Goal: Task Accomplishment & Management: Complete application form

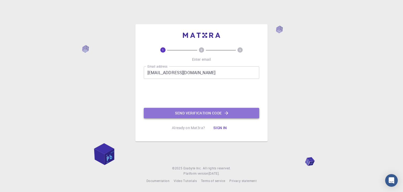
click at [186, 112] on button "Send verification code" at bounding box center [201, 113] width 115 height 10
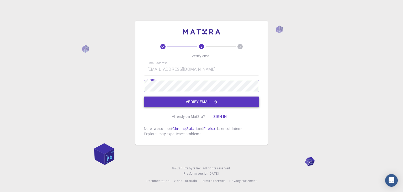
click at [200, 102] on button "Verify email" at bounding box center [201, 101] width 115 height 10
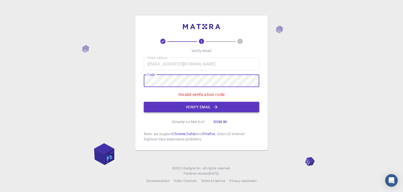
click at [197, 104] on button "Verify email" at bounding box center [201, 107] width 115 height 10
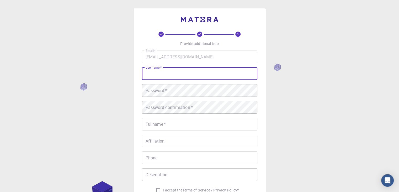
click at [159, 74] on input "username   *" at bounding box center [199, 73] width 115 height 13
click at [168, 71] on input "username   *" at bounding box center [199, 73] width 115 height 13
click at [168, 70] on input "username   *" at bounding box center [199, 73] width 115 height 13
click at [170, 76] on input "username   *" at bounding box center [199, 73] width 115 height 13
type input "Nyanda"
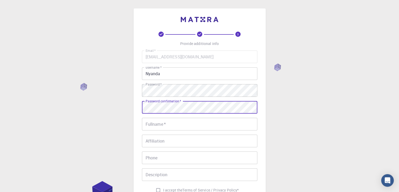
click at [171, 123] on input "Fullname   *" at bounding box center [199, 124] width 115 height 13
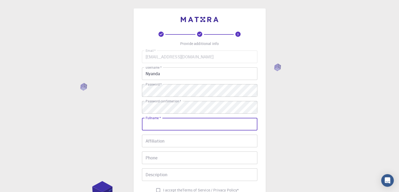
type input "Nyanda Madili Malashi"
type input "0762317989"
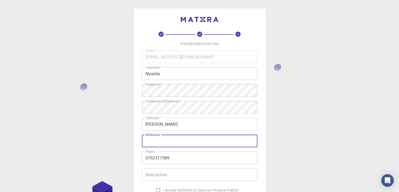
click at [158, 144] on input "Affiliation" at bounding box center [199, 140] width 115 height 13
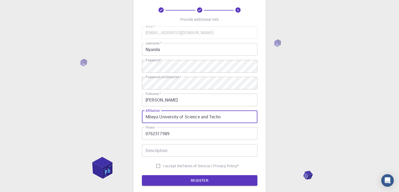
scroll to position [26, 0]
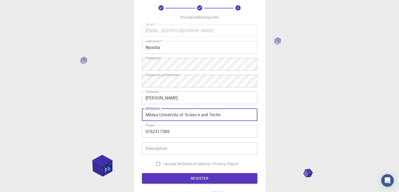
type input "Mbeya University of Science and Techn"
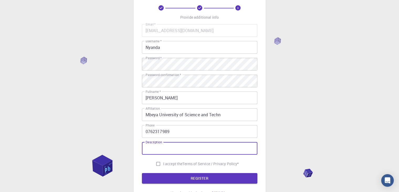
click at [166, 151] on input "Description" at bounding box center [199, 148] width 115 height 13
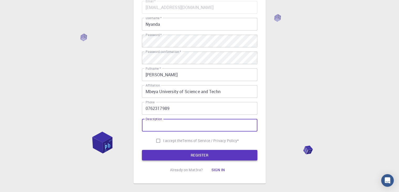
scroll to position [52, 0]
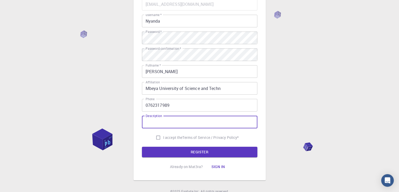
click at [157, 124] on input "Description" at bounding box center [199, 121] width 115 height 13
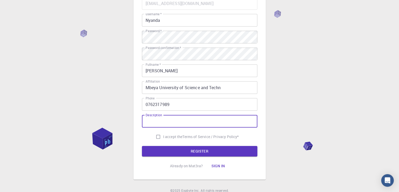
scroll to position [76, 0]
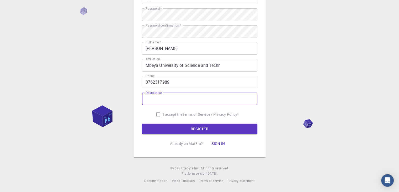
click at [156, 113] on input "I accept the Terms of Service / Privacy Policy *" at bounding box center [158, 114] width 10 height 10
checkbox input "true"
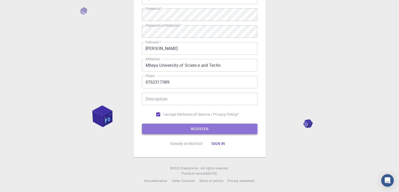
click at [196, 128] on button "REGISTER" at bounding box center [199, 128] width 115 height 10
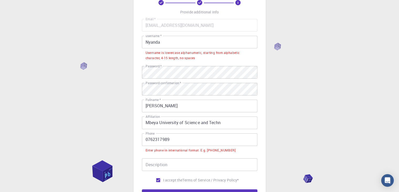
scroll to position [23, 0]
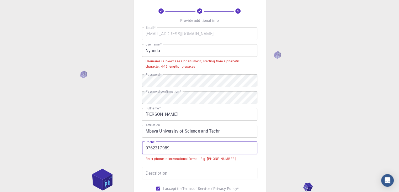
click at [148, 145] on input "0762317989" at bounding box center [199, 147] width 115 height 13
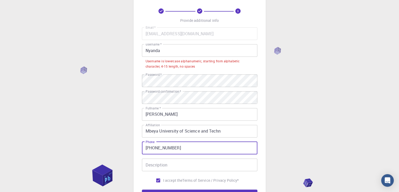
type input "+255762317989"
click at [210, 164] on input "Description" at bounding box center [199, 164] width 115 height 13
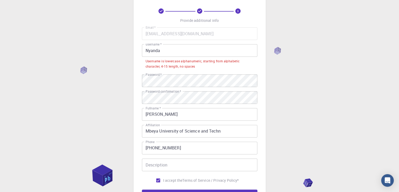
drag, startPoint x: 315, startPoint y: 123, endPoint x: 313, endPoint y: 129, distance: 6.4
click at [315, 127] on div "3 Provide additional info Email   * malashinyanda@yahoo.com Email   * username …" at bounding box center [199, 117] width 399 height 281
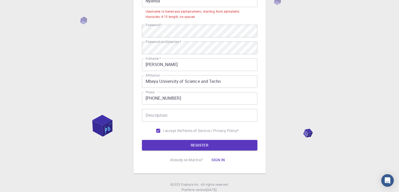
scroll to position [89, 0]
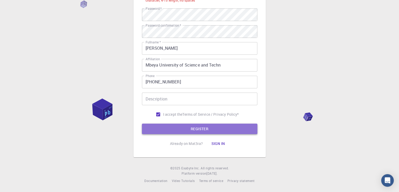
click at [196, 126] on button "REGISTER" at bounding box center [199, 128] width 115 height 10
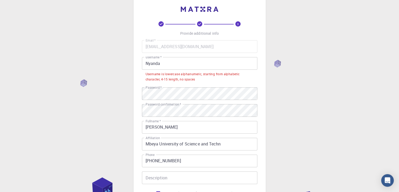
scroll to position [0, 0]
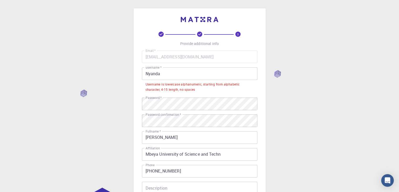
click at [270, 103] on div "3 Provide additional info Email   * malashinyanda@yahoo.com Email   * username …" at bounding box center [199, 140] width 399 height 281
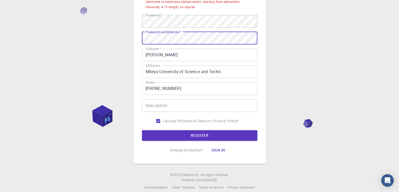
scroll to position [89, 0]
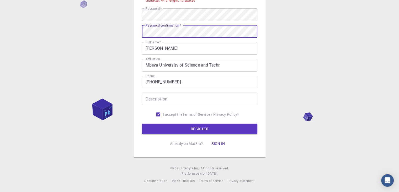
click at [179, 100] on input "Description" at bounding box center [199, 98] width 115 height 13
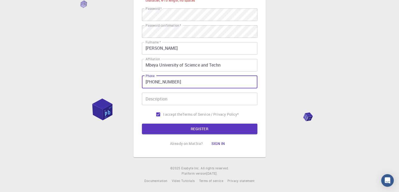
click at [184, 79] on input "+255762317989" at bounding box center [199, 82] width 115 height 13
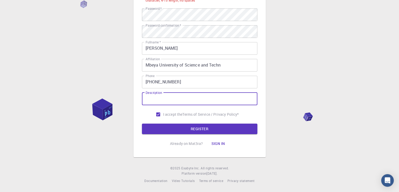
click at [162, 97] on input "Description" at bounding box center [199, 98] width 115 height 13
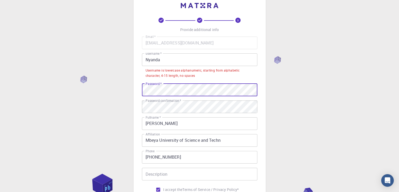
scroll to position [10, 0]
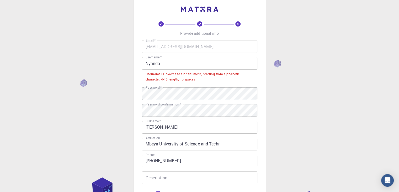
click at [281, 103] on div "3 Provide additional info Email   * malashinyanda@yahoo.com Email   * username …" at bounding box center [199, 130] width 399 height 281
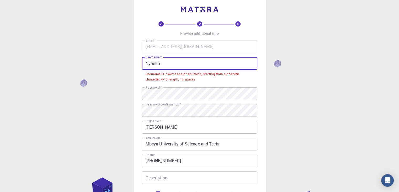
click at [148, 64] on input "Nyanda" at bounding box center [199, 63] width 115 height 13
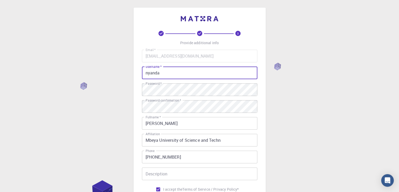
scroll to position [0, 0]
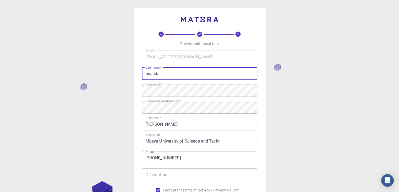
type input "nyanda"
drag, startPoint x: 274, startPoint y: 96, endPoint x: 261, endPoint y: 100, distance: 13.2
click at [275, 95] on div "3 Provide additional info Email   * malashinyanda@yahoo.com Email   * username …" at bounding box center [199, 133] width 399 height 267
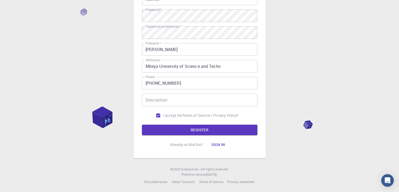
scroll to position [76, 0]
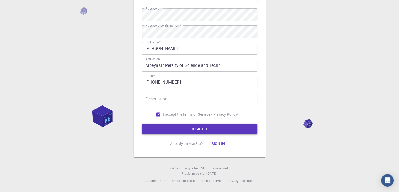
click at [201, 131] on button "REGISTER" at bounding box center [199, 128] width 115 height 10
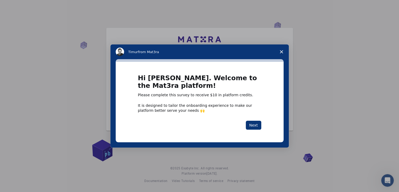
click at [255, 128] on button "Next" at bounding box center [253, 124] width 15 height 9
click at [253, 124] on button "Next" at bounding box center [253, 124] width 15 height 9
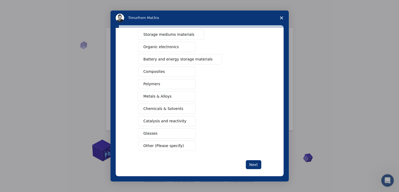
scroll to position [60, 0]
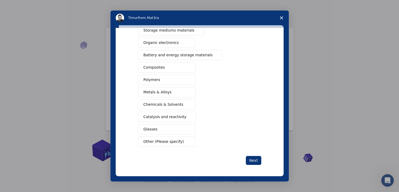
click at [160, 81] on button "Polymers" at bounding box center [167, 80] width 58 height 10
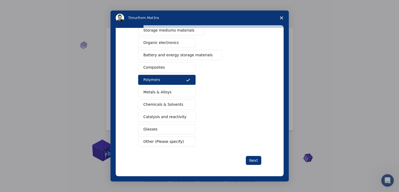
click at [172, 69] on button "Composites" at bounding box center [167, 67] width 58 height 10
click at [170, 91] on button "Metals & Alloys" at bounding box center [167, 92] width 58 height 10
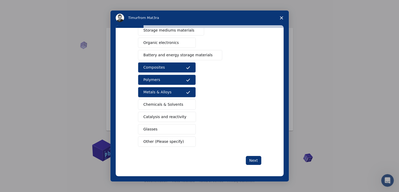
click at [172, 102] on span "Chemicals & Solvents" at bounding box center [164, 105] width 40 height 6
click at [171, 55] on span "Battery and energy storage materials" at bounding box center [178, 55] width 69 height 6
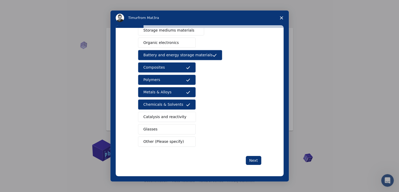
click at [168, 42] on span "Organic electronics" at bounding box center [161, 43] width 35 height 6
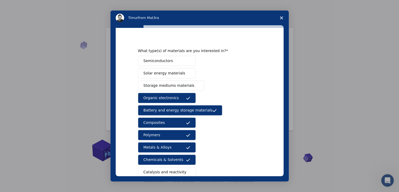
scroll to position [0, 0]
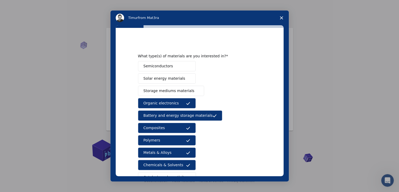
click at [169, 91] on span "Storage mediums materials" at bounding box center [169, 91] width 51 height 6
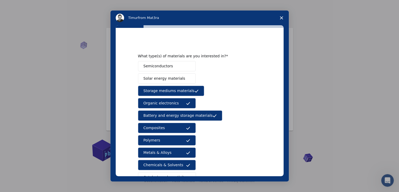
click at [169, 76] on span "Solar energy materials" at bounding box center [165, 79] width 42 height 6
click at [165, 66] on span "Semiconductors" at bounding box center [159, 66] width 30 height 6
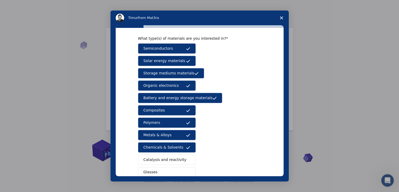
scroll to position [60, 0]
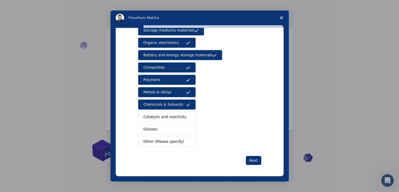
click at [177, 116] on span "Catalysis and reactivity" at bounding box center [165, 117] width 43 height 6
click at [165, 128] on button "Glasses" at bounding box center [167, 129] width 58 height 10
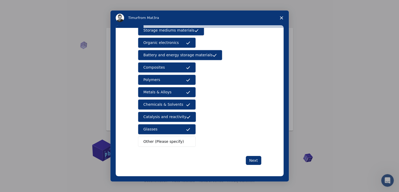
click at [171, 139] on span "Other (Please specify)" at bounding box center [164, 142] width 40 height 6
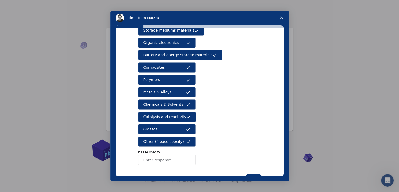
click at [169, 139] on span "Other (Please specify)" at bounding box center [164, 142] width 40 height 6
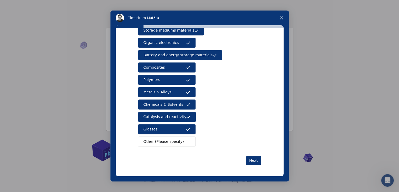
click at [162, 139] on span "Other (Please specify)" at bounding box center [164, 142] width 40 height 6
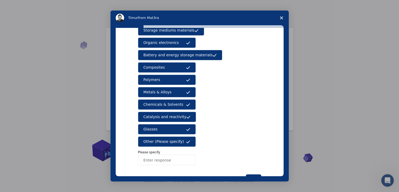
click at [154, 161] on input "Enter response" at bounding box center [167, 159] width 58 height 10
type input "t"
type input "Thermoelectric Materials"
click at [230, 150] on p "Please specify" at bounding box center [199, 152] width 123 height 5
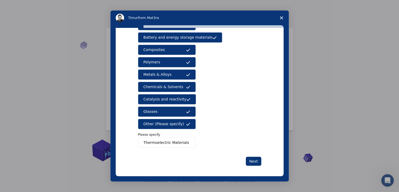
scroll to position [79, 0]
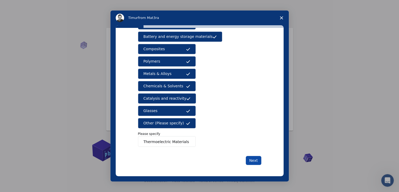
click at [251, 159] on button "Next" at bounding box center [253, 160] width 15 height 9
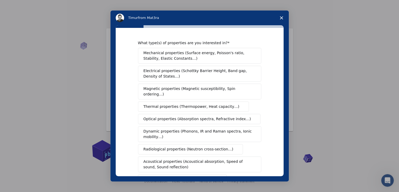
scroll to position [7, 0]
drag, startPoint x: 281, startPoint y: 103, endPoint x: 280, endPoint y: 120, distance: 16.3
click at [280, 120] on div "What type(s) of properties are you interested in? Mechanical properties (Surfac…" at bounding box center [200, 102] width 168 height 148
click at [189, 52] on span "Mechanical properties (Surface energy, Poisson's ratio, Stability, Elastic Cons…" at bounding box center [198, 55] width 109 height 11
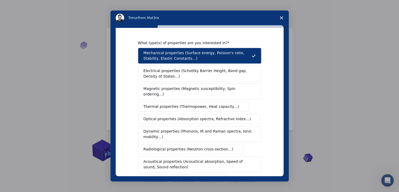
click at [193, 72] on span "Electrical properties (Schottky Barrier Height, Band gap, Density of States…)" at bounding box center [198, 73] width 109 height 11
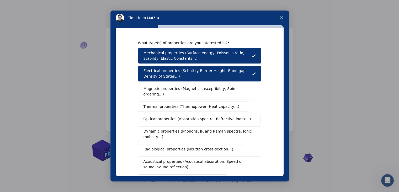
click at [188, 85] on button "Magnetic properties (Magnetic susceptibility, Spin ordering…)" at bounding box center [199, 91] width 123 height 16
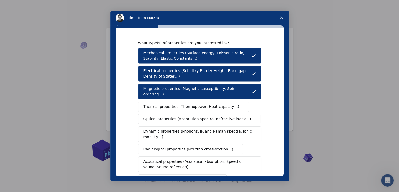
click at [187, 104] on span "Thermal properties (Thermopower, Heat capacity…)" at bounding box center [192, 107] width 96 height 6
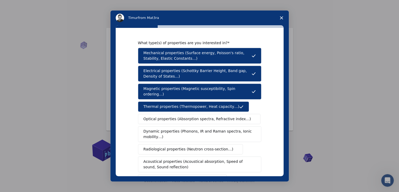
click at [185, 116] on span "Optical properties (Absorption spectra, Refractive index…)" at bounding box center [198, 119] width 108 height 6
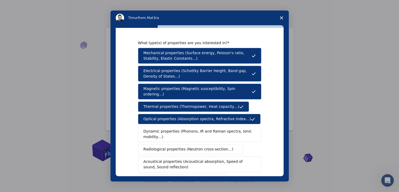
click at [184, 128] on span "Dynamic properties (Phonons, IR and Raman spectra, Ionic mobility…)" at bounding box center [198, 133] width 109 height 11
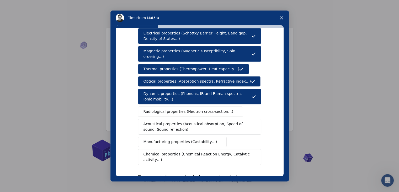
scroll to position [52, 0]
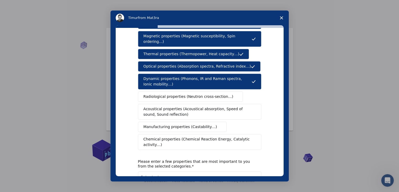
click at [193, 94] on span "Radiological properties (Neutron cross-section…)" at bounding box center [189, 97] width 90 height 6
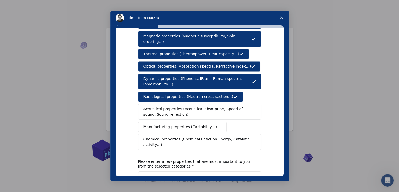
click at [193, 106] on span "Acoustical properties (Acoustical absorption, Speed of sound, Sound reflection)" at bounding box center [198, 111] width 109 height 11
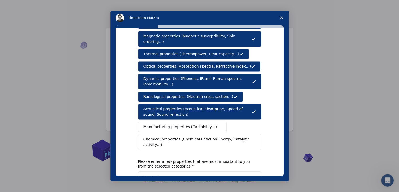
click at [185, 124] on span "Manufacturing properties (Castability…)" at bounding box center [181, 127] width 74 height 6
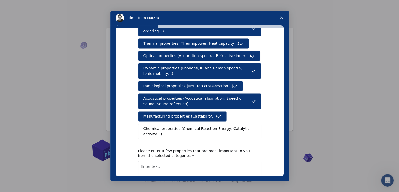
scroll to position [88, 0]
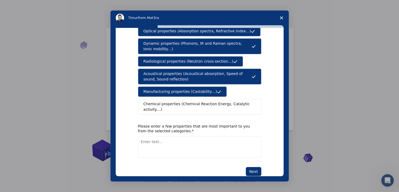
click at [171, 101] on span "Chemical properties (Chemical Reaction Energy, Catalytic activity…)" at bounding box center [198, 106] width 109 height 11
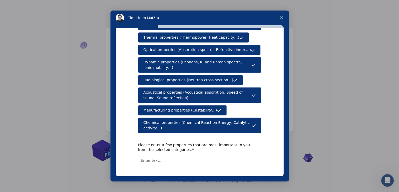
scroll to position [79, 0]
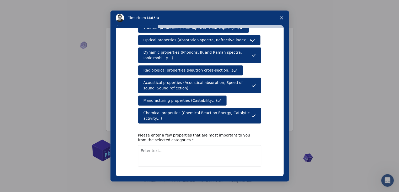
click at [153, 145] on textarea "Enter text..." at bounding box center [199, 156] width 123 height 22
type textarea "Electronic properties"
click at [252, 176] on button "Next" at bounding box center [253, 180] width 15 height 9
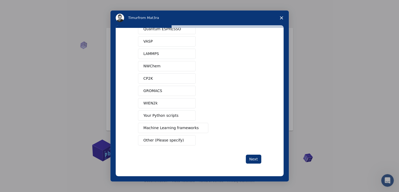
scroll to position [0, 0]
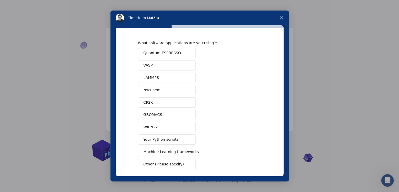
click at [167, 53] on span "Quantum ESPRESSO" at bounding box center [163, 53] width 38 height 6
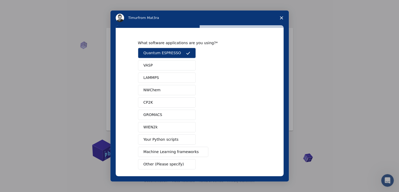
click at [148, 67] on span "VASP" at bounding box center [148, 65] width 9 height 6
click at [151, 76] on span "LAMMPS" at bounding box center [151, 78] width 15 height 6
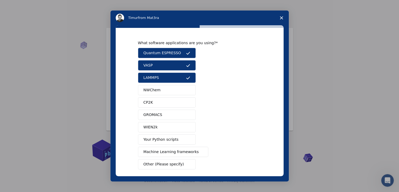
click at [154, 89] on span "NWChem" at bounding box center [152, 90] width 17 height 6
click at [152, 99] on button "CP2K" at bounding box center [167, 102] width 58 height 10
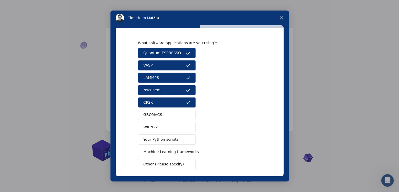
click at [156, 115] on span "GROMACS" at bounding box center [153, 115] width 19 height 6
drag, startPoint x: 155, startPoint y: 124, endPoint x: 158, endPoint y: 135, distance: 11.1
click at [155, 125] on button "WIEN2k" at bounding box center [167, 127] width 58 height 10
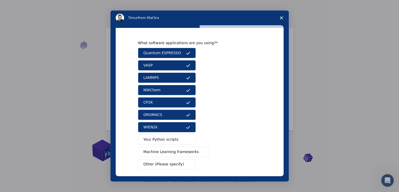
click at [159, 138] on span "Your Python scripts" at bounding box center [161, 139] width 35 height 6
click at [178, 151] on span "Machine Learning frameworks" at bounding box center [171, 152] width 55 height 6
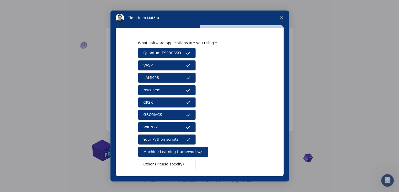
click at [164, 162] on span "Other (Please specify)" at bounding box center [164, 164] width 40 height 6
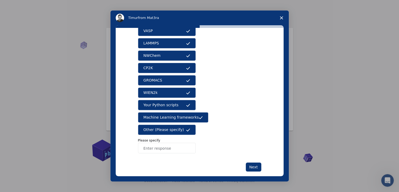
scroll to position [41, 0]
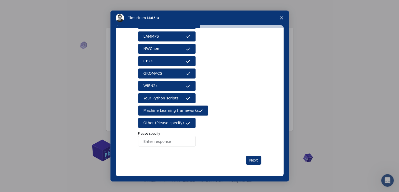
drag, startPoint x: 186, startPoint y: 121, endPoint x: 169, endPoint y: 134, distance: 20.8
click at [186, 122] on icon "Intercom messenger" at bounding box center [188, 123] width 4 height 4
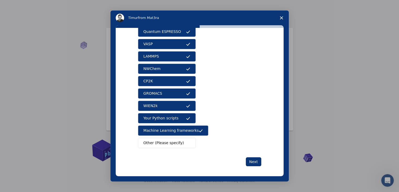
scroll to position [23, 0]
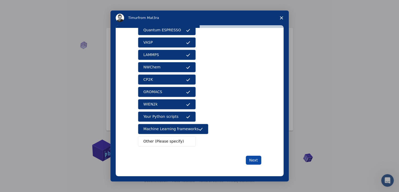
click at [255, 158] on button "Next" at bounding box center [253, 159] width 15 height 9
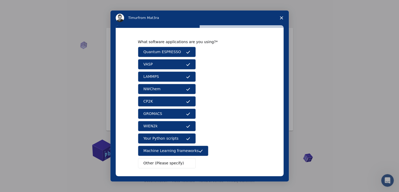
scroll to position [0, 0]
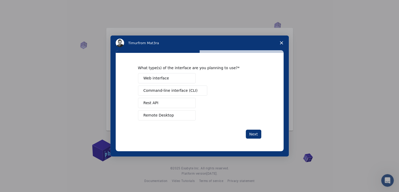
click at [166, 102] on button "Rest API" at bounding box center [167, 103] width 58 height 10
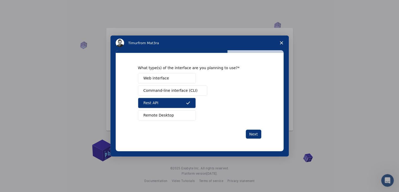
click at [178, 78] on button "Web interface" at bounding box center [167, 78] width 58 height 10
click at [169, 89] on span "Command-line interface (CLI)" at bounding box center [171, 91] width 54 height 6
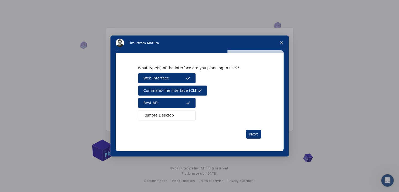
click at [172, 114] on button "Remote Desktop" at bounding box center [167, 115] width 58 height 10
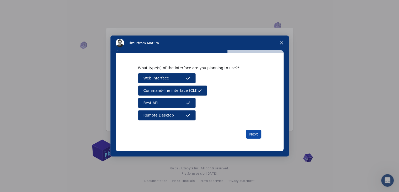
drag, startPoint x: 255, startPoint y: 134, endPoint x: 247, endPoint y: 135, distance: 7.8
click at [255, 134] on button "Next" at bounding box center [253, 133] width 15 height 9
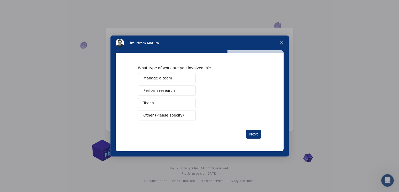
click at [153, 77] on span "Manage a team" at bounding box center [158, 78] width 29 height 6
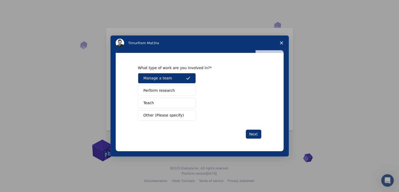
click at [190, 78] on icon "Intercom messenger" at bounding box center [188, 78] width 4 height 4
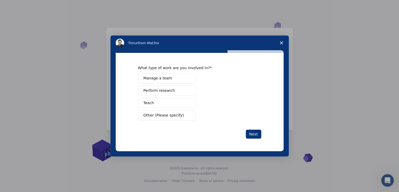
click at [162, 88] on span "Perform research" at bounding box center [159, 91] width 31 height 6
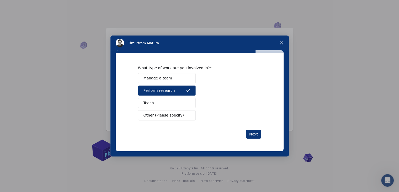
drag, startPoint x: 154, startPoint y: 102, endPoint x: 185, endPoint y: 106, distance: 31.9
click at [166, 103] on button "Teach" at bounding box center [167, 103] width 58 height 10
click at [172, 100] on button "Teach" at bounding box center [167, 103] width 58 height 10
click at [251, 132] on button "Next" at bounding box center [253, 133] width 15 height 9
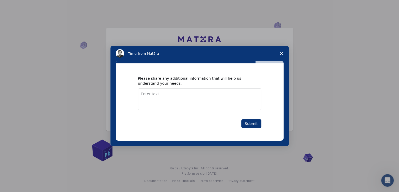
click at [160, 95] on textarea "Enter text..." at bounding box center [199, 99] width 123 height 22
drag, startPoint x: 154, startPoint y: 104, endPoint x: 179, endPoint y: 109, distance: 25.6
click at [179, 109] on textarea "I need the" at bounding box center [199, 99] width 123 height 22
click at [223, 92] on textarea "I need the mentioned software such as VASP," at bounding box center [199, 99] width 123 height 22
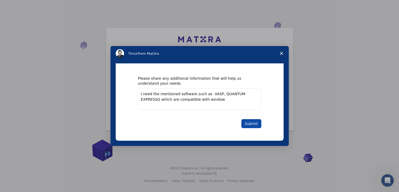
type textarea "I need the mentioned software such as VASP, QUANTUM EXPRESSO which are compatib…"
click at [251, 124] on button "Submit" at bounding box center [251, 123] width 20 height 9
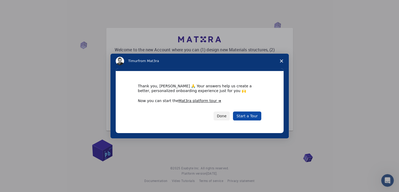
click at [247, 116] on link "Start a Tour" at bounding box center [247, 115] width 28 height 9
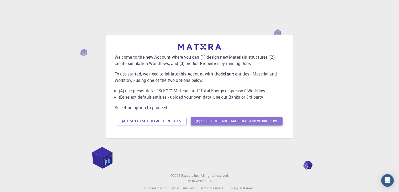
click at [214, 119] on button "(B) Select default material and workflow" at bounding box center [237, 121] width 92 height 8
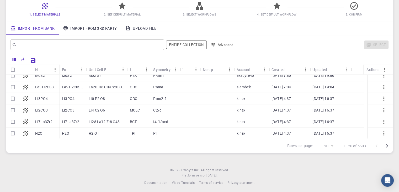
scroll to position [47, 0]
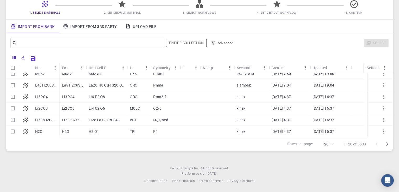
click at [120, 139] on div "Rows per page: 20 20 1–20 of 6503" at bounding box center [199, 144] width 387 height 14
click at [86, 25] on link "Import From 3rd Party" at bounding box center [90, 26] width 62 height 14
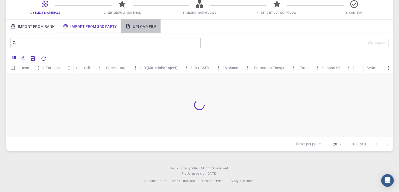
click at [143, 24] on link "Upload File" at bounding box center [140, 26] width 39 height 14
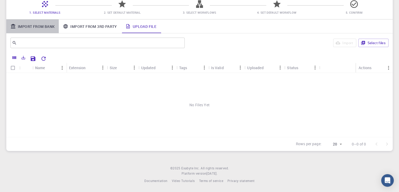
click at [38, 24] on link "Import From Bank" at bounding box center [32, 26] width 52 height 14
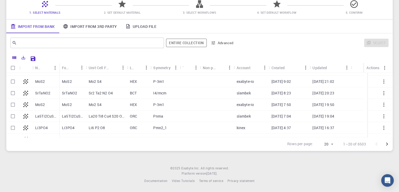
scroll to position [167, 0]
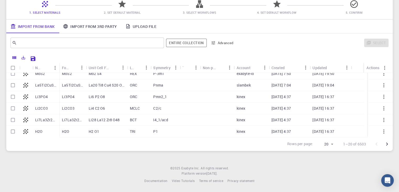
click at [42, 108] on p "Li2CO3" at bounding box center [41, 108] width 13 height 5
checkbox input "true"
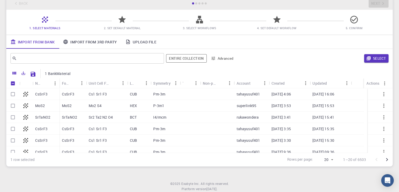
scroll to position [0, 0]
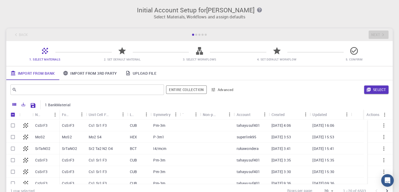
click at [89, 73] on link "Import From 3rd Party" at bounding box center [90, 73] width 62 height 14
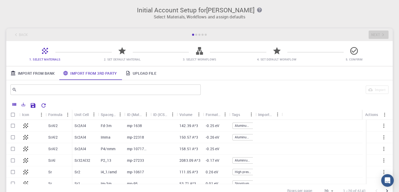
scroll to position [167, 0]
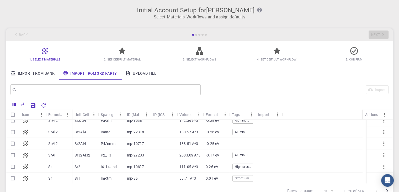
drag, startPoint x: 142, startPoint y: 73, endPoint x: 153, endPoint y: 74, distance: 10.9
click at [142, 73] on link "Upload File" at bounding box center [140, 73] width 39 height 14
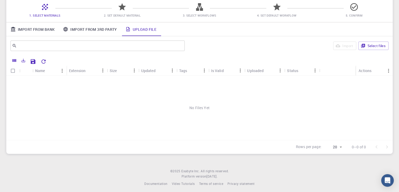
scroll to position [47, 0]
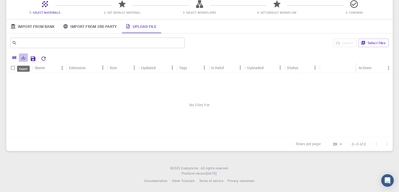
click at [24, 57] on icon "Export" at bounding box center [23, 57] width 5 height 5
drag, startPoint x: 369, startPoint y: 67, endPoint x: 387, endPoint y: 70, distance: 17.5
click at [369, 67] on div "Actions" at bounding box center [365, 67] width 13 height 10
click at [387, 66] on icon "Menu" at bounding box center [389, 68] width 6 height 6
drag, startPoint x: 250, startPoint y: 114, endPoint x: 222, endPoint y: 107, distance: 29.2
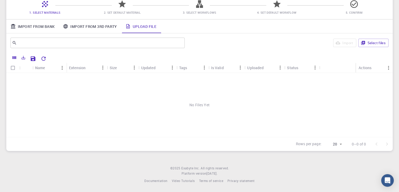
click at [250, 114] on div "No Files Yet" at bounding box center [199, 105] width 387 height 64
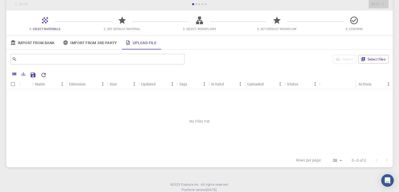
scroll to position [0, 0]
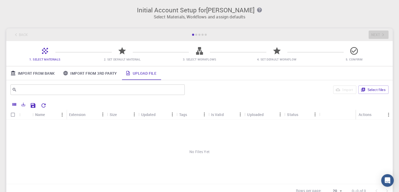
click at [44, 57] on span "1. Select Materials" at bounding box center [44, 59] width 31 height 4
click at [44, 52] on icon at bounding box center [44, 50] width 9 height 9
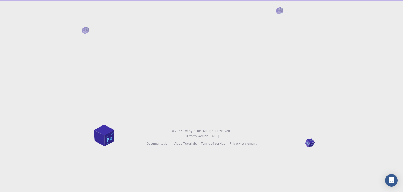
click at [309, 143] on footer "© 2025 Exabyte Inc. All rights reserved. Platform version 2025.7.24 . Documenta…" at bounding box center [201, 137] width 403 height 18
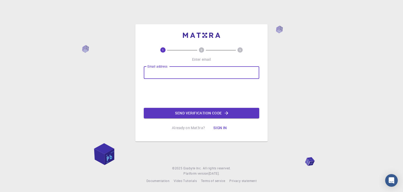
click at [171, 68] on input "Email address" at bounding box center [201, 72] width 115 height 13
type input "nyanda"
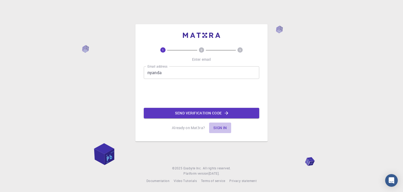
click at [219, 127] on button "Sign in" at bounding box center [220, 127] width 22 height 10
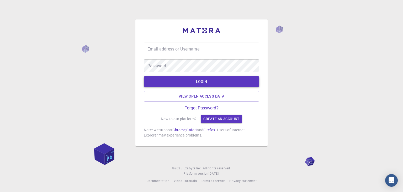
type input "nyanda"
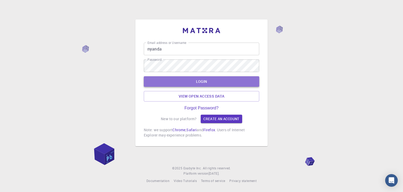
click at [199, 81] on button "LOGIN" at bounding box center [201, 81] width 115 height 10
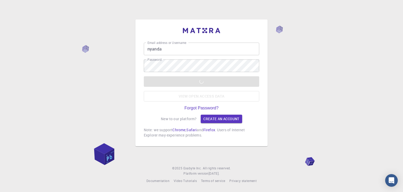
click at [207, 96] on div "LOGIN View open access data" at bounding box center [201, 88] width 115 height 25
click at [200, 82] on div "LOGIN View open access data" at bounding box center [201, 88] width 115 height 25
click at [201, 81] on div "LOGIN View open access data" at bounding box center [201, 88] width 115 height 25
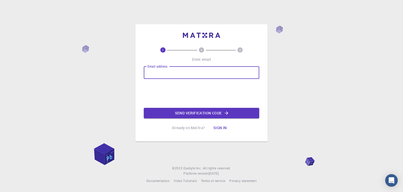
click at [164, 75] on input "Email address" at bounding box center [201, 72] width 115 height 13
click at [165, 71] on input "nyanda" at bounding box center [201, 72] width 115 height 13
type input "n"
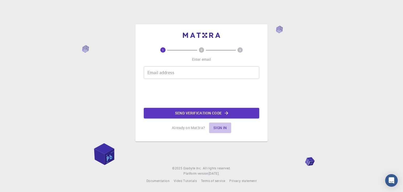
click at [220, 128] on button "Sign in" at bounding box center [220, 127] width 22 height 10
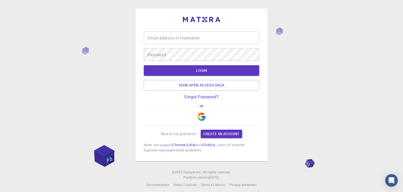
type input "nyanda"
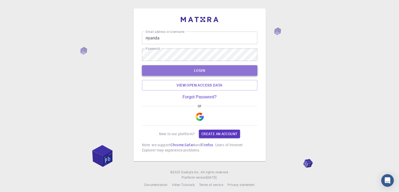
click at [198, 71] on button "LOGIN" at bounding box center [199, 70] width 115 height 10
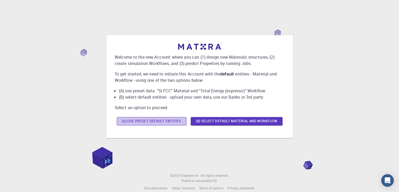
click at [161, 122] on button "(A) Use preset default entities" at bounding box center [152, 121] width 70 height 8
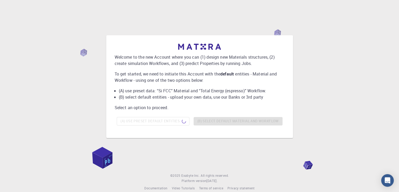
click at [185, 121] on div "(A) Use preset default entities (B) Select default material and workflow" at bounding box center [200, 121] width 170 height 13
click at [212, 120] on div "(A) Use preset default entities (B) Select default material and workflow" at bounding box center [200, 121] width 170 height 13
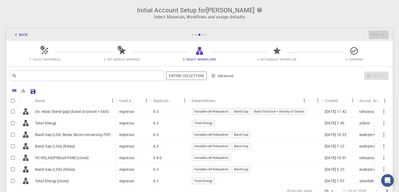
drag, startPoint x: 12, startPoint y: 101, endPoint x: 14, endPoint y: 113, distance: 12.8
click at [12, 103] on input "Select all rows" at bounding box center [13, 101] width 10 height 10
checkbox input "true"
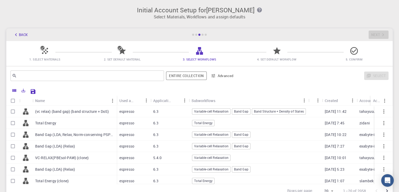
checkbox input "true"
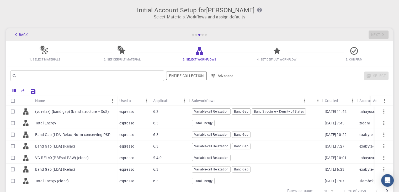
checkbox input "true"
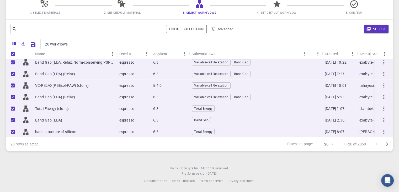
scroll to position [104, 0]
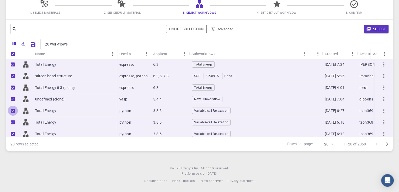
drag, startPoint x: 13, startPoint y: 108, endPoint x: 11, endPoint y: 126, distance: 17.9
click at [13, 108] on input "Unselect row" at bounding box center [13, 111] width 10 height 10
checkbox input "false"
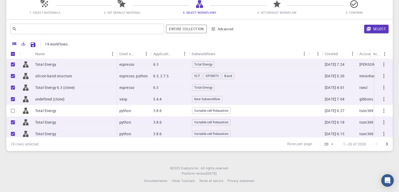
click at [13, 122] on input "Unselect row" at bounding box center [13, 122] width 10 height 10
checkbox input "false"
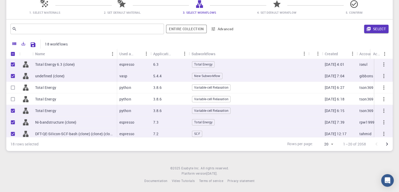
scroll to position [157, 0]
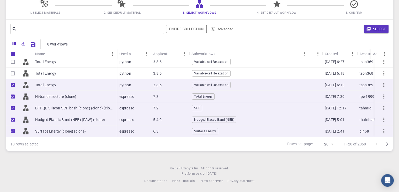
click at [13, 91] on input "Unselect row" at bounding box center [13, 96] width 10 height 10
checkbox input "false"
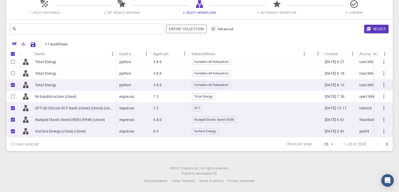
drag, startPoint x: 14, startPoint y: 82, endPoint x: 13, endPoint y: 101, distance: 19.5
click at [14, 82] on input "Unselect row" at bounding box center [13, 85] width 10 height 10
checkbox input "false"
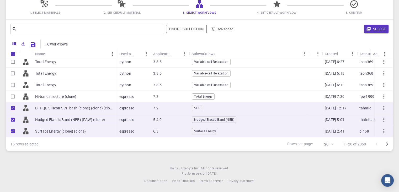
click at [14, 103] on input "Unselect row" at bounding box center [13, 108] width 10 height 10
checkbox input "false"
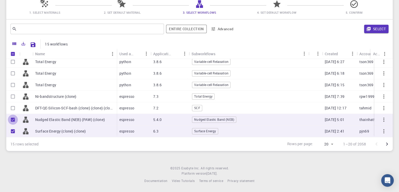
drag, startPoint x: 16, startPoint y: 115, endPoint x: 13, endPoint y: 136, distance: 20.5
click at [15, 116] on input "Unselect row" at bounding box center [13, 119] width 10 height 10
checkbox input "false"
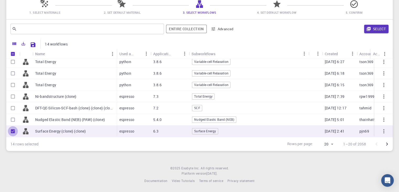
click at [14, 126] on input "Unselect row" at bounding box center [13, 131] width 10 height 10
checkbox input "false"
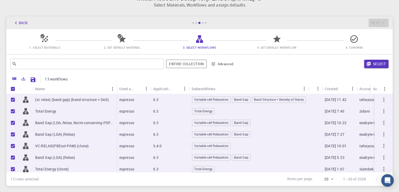
scroll to position [0, 0]
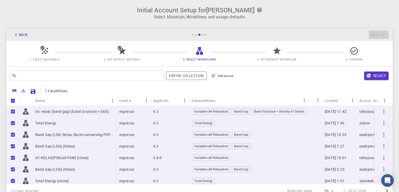
click at [14, 100] on input "Unselect all rows" at bounding box center [13, 101] width 10 height 10
checkbox input "false"
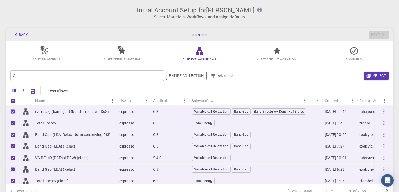
checkbox input "false"
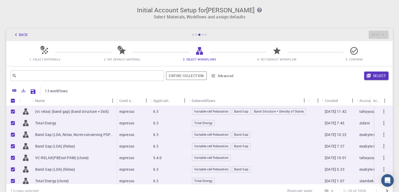
checkbox input "false"
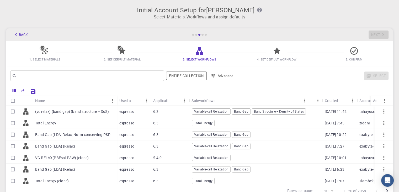
click at [12, 101] on input "Select all rows" at bounding box center [13, 101] width 10 height 10
checkbox input "true"
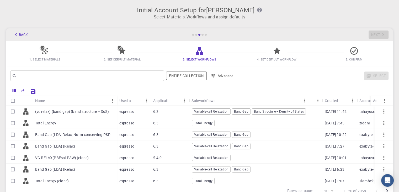
checkbox input "true"
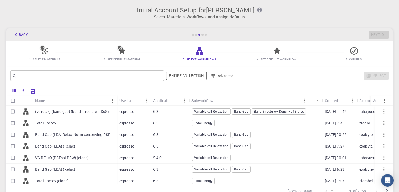
checkbox input "true"
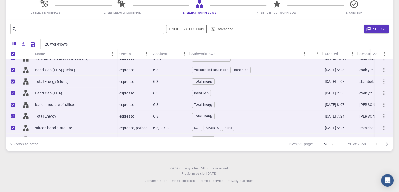
scroll to position [157, 0]
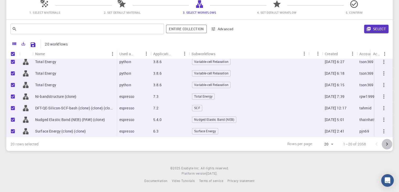
click at [386, 142] on icon "Go to next page" at bounding box center [387, 144] width 6 height 6
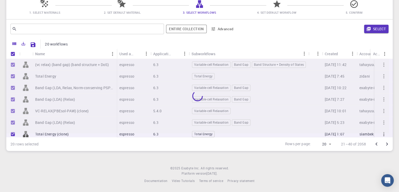
scroll to position [0, 34]
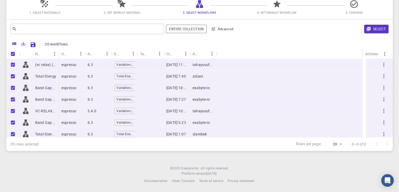
drag, startPoint x: 338, startPoint y: 134, endPoint x: 403, endPoint y: 137, distance: 64.9
click at [399, 137] on html "Initial Account Setup for Nyanda Madili Malashi Select Materials, Workflows and…" at bounding box center [199, 72] width 399 height 238
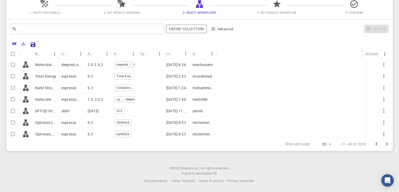
scroll to position [0, 0]
click at [226, 29] on button "Advanced" at bounding box center [222, 29] width 27 height 8
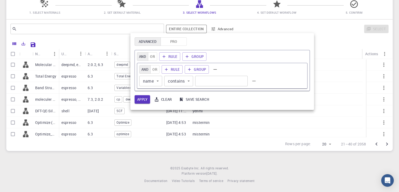
click at [281, 109] on div at bounding box center [199, 96] width 399 height 192
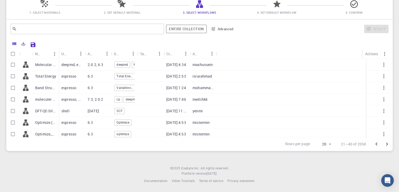
click at [388, 143] on icon "Go to next page" at bounding box center [387, 144] width 6 height 6
click at [354, 2] on icon at bounding box center [354, 3] width 9 height 9
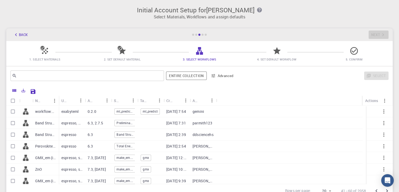
drag, startPoint x: 12, startPoint y: 99, endPoint x: 14, endPoint y: 103, distance: 5.0
click at [13, 100] on input "Select all rows" at bounding box center [13, 101] width 10 height 10
checkbox input "true"
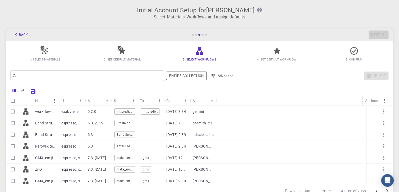
checkbox input "true"
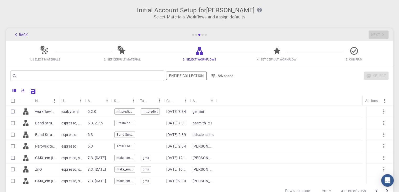
checkbox input "true"
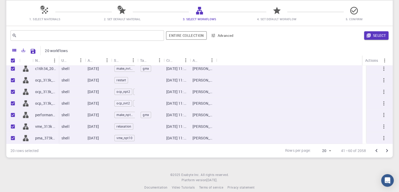
scroll to position [47, 0]
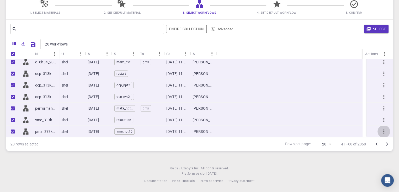
click at [382, 129] on icon "button" at bounding box center [384, 131] width 6 height 6
click at [384, 130] on icon "button" at bounding box center [384, 131] width 1 height 4
click at [381, 128] on icon "button" at bounding box center [384, 131] width 6 height 6
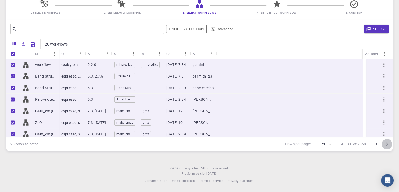
click at [391, 143] on button "Go to next page" at bounding box center [387, 144] width 10 height 10
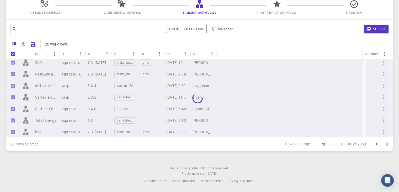
scroll to position [153, 0]
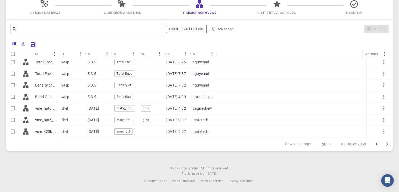
click at [13, 52] on input "Select all rows" at bounding box center [13, 54] width 10 height 10
checkbox input "true"
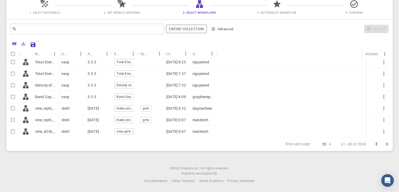
checkbox input "true"
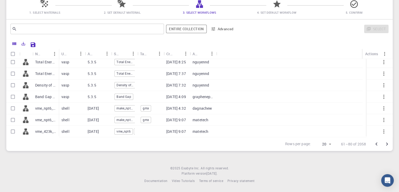
checkbox input "true"
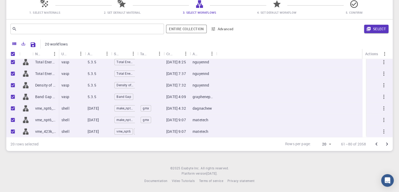
click at [388, 143] on icon "Go to next page" at bounding box center [387, 144] width 6 height 6
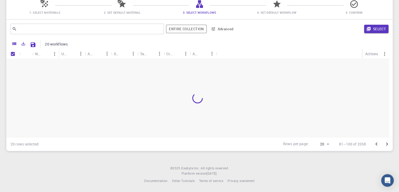
scroll to position [0, 0]
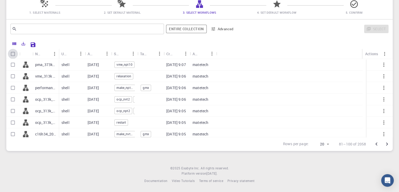
click at [13, 52] on input "Select all rows" at bounding box center [13, 54] width 10 height 10
checkbox input "true"
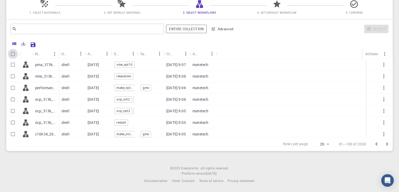
checkbox input "true"
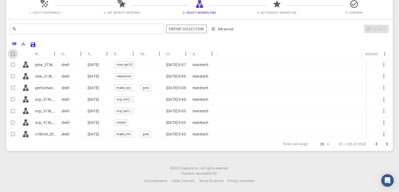
checkbox input "true"
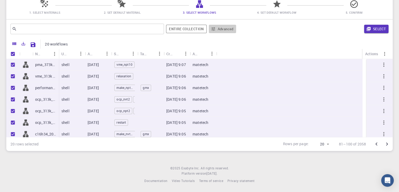
click at [224, 31] on button "Advanced" at bounding box center [222, 29] width 27 height 8
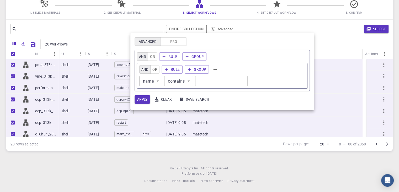
click at [344, 111] on div at bounding box center [199, 96] width 399 height 192
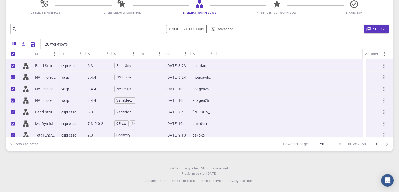
scroll to position [153, 0]
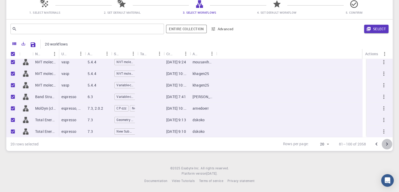
click at [387, 144] on icon "Go to next page" at bounding box center [387, 144] width 6 height 6
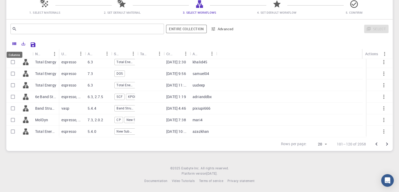
drag, startPoint x: 12, startPoint y: 51, endPoint x: 27, endPoint y: 59, distance: 17.1
click at [12, 51] on div "Columns" at bounding box center [14, 53] width 17 height 10
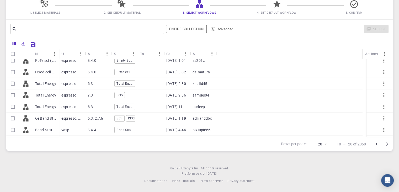
scroll to position [74, 0]
click at [13, 52] on input "Select all rows" at bounding box center [13, 54] width 10 height 10
checkbox input "true"
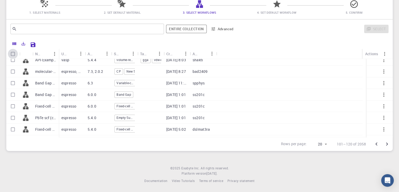
checkbox input "true"
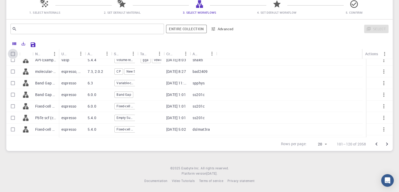
checkbox input "true"
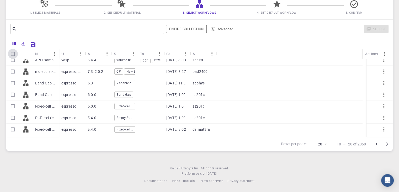
checkbox input "true"
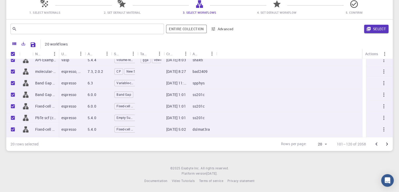
scroll to position [0, 0]
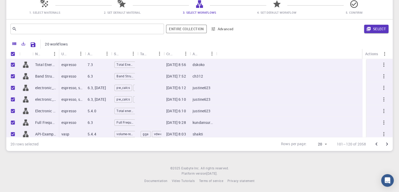
click at [275, 8] on icon at bounding box center [276, 3] width 9 height 9
click at [279, 4] on icon at bounding box center [277, 3] width 8 height 7
click at [354, 4] on icon at bounding box center [354, 4] width 8 height 8
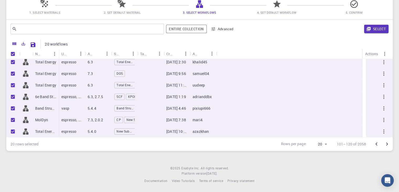
click at [383, 143] on button "Go to next page" at bounding box center [387, 144] width 10 height 10
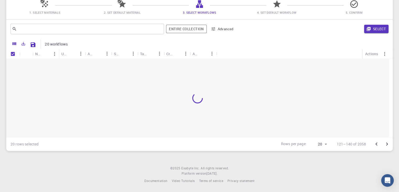
scroll to position [0, 0]
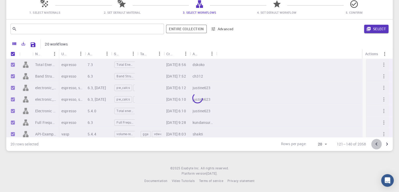
click at [376, 142] on icon "Go to previous page" at bounding box center [377, 144] width 6 height 6
click at [377, 143] on icon "Go to previous page" at bounding box center [377, 143] width 2 height 3
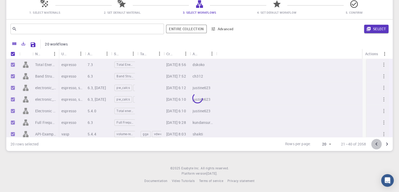
click at [377, 143] on icon "Go to previous page" at bounding box center [377, 143] width 2 height 3
click at [377, 143] on div at bounding box center [381, 144] width 21 height 10
checkbox input "false"
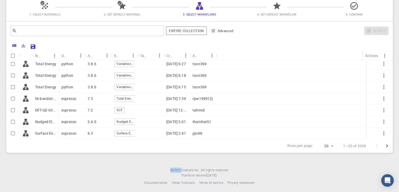
scroll to position [47, 0]
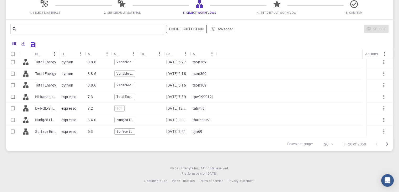
drag, startPoint x: 386, startPoint y: 123, endPoint x: 391, endPoint y: 48, distance: 74.7
click at [391, 48] on div "Name Used application Application Version Subworkflows Tags Created Account Act…" at bounding box center [199, 94] width 387 height 112
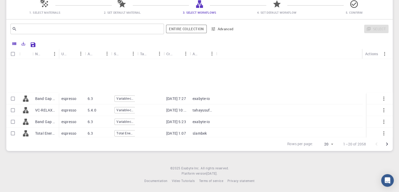
scroll to position [0, 0]
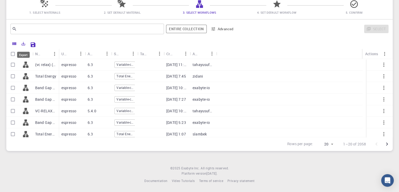
click at [23, 46] on button "Export" at bounding box center [23, 43] width 9 height 8
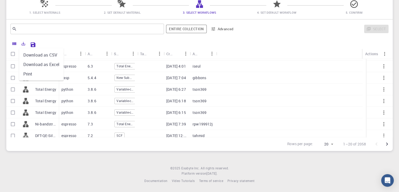
scroll to position [153, 0]
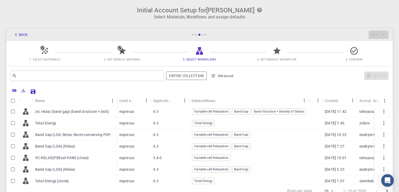
click at [22, 36] on button "Back" at bounding box center [20, 34] width 20 height 8
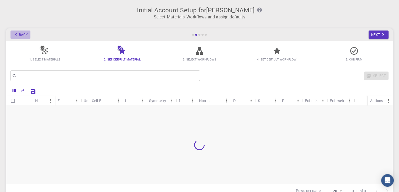
click at [15, 33] on icon "button" at bounding box center [16, 35] width 6 height 6
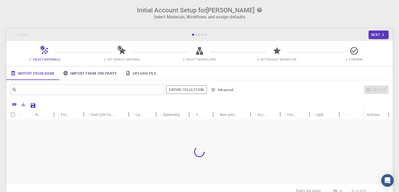
click at [16, 36] on div "Back Next" at bounding box center [199, 34] width 387 height 13
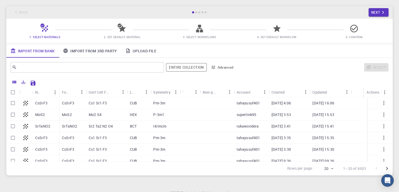
scroll to position [26, 0]
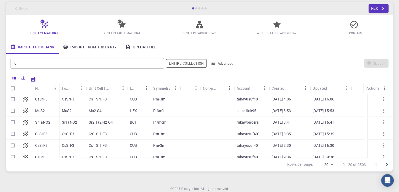
click at [18, 111] on div at bounding box center [12, 111] width 13 height 12
click at [16, 111] on input "Select row" at bounding box center [13, 111] width 10 height 10
checkbox input "true"
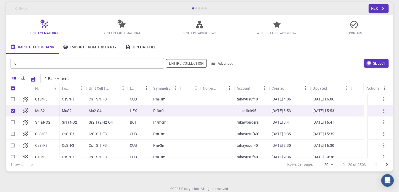
click at [75, 109] on div "MoS2" at bounding box center [72, 111] width 27 height 12
checkbox input "false"
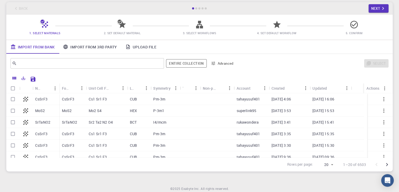
click at [15, 111] on input "Select row" at bounding box center [13, 111] width 10 height 10
checkbox input "true"
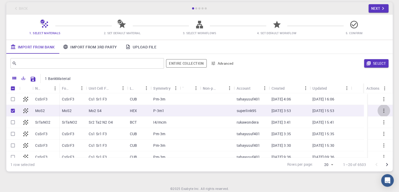
click at [381, 109] on icon "button" at bounding box center [384, 110] width 6 height 6
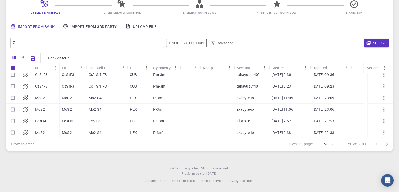
scroll to position [0, 0]
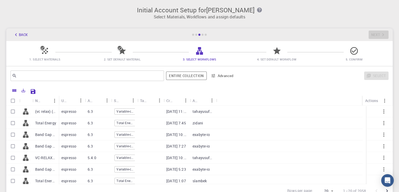
click at [16, 33] on icon "button" at bounding box center [16, 35] width 6 height 6
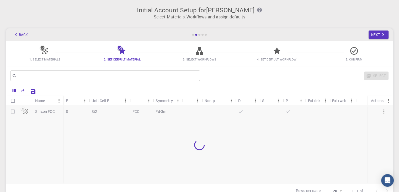
click at [17, 34] on icon "button" at bounding box center [16, 35] width 6 height 6
